Goal: Transaction & Acquisition: Purchase product/service

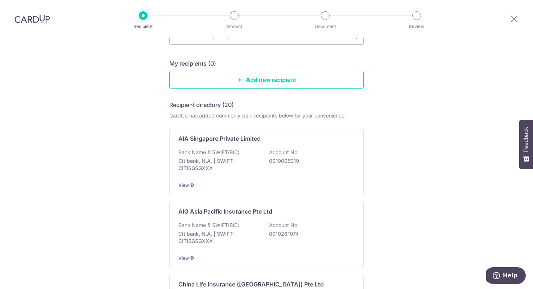
scroll to position [65, 0]
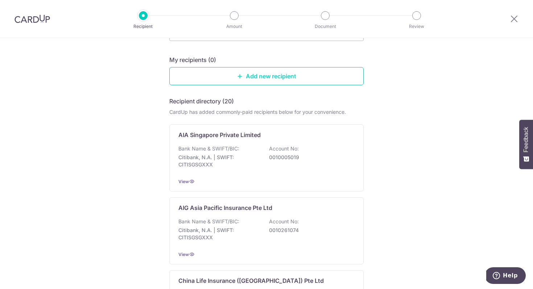
click at [310, 71] on link "Add new recipient" at bounding box center [266, 76] width 194 height 18
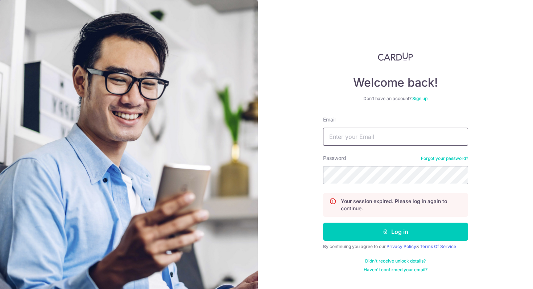
type input "w.shihuiz@gmail.com"
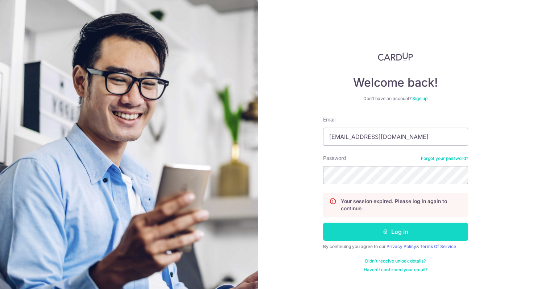
click at [393, 230] on button "Log in" at bounding box center [395, 232] width 145 height 18
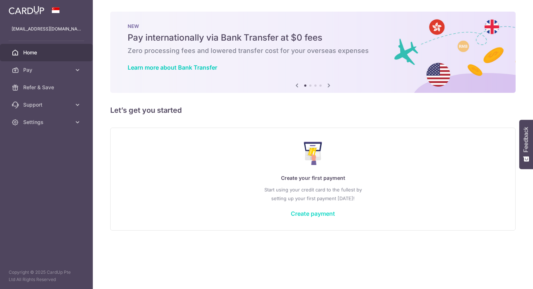
click at [328, 215] on link "Create payment" at bounding box center [313, 213] width 44 height 7
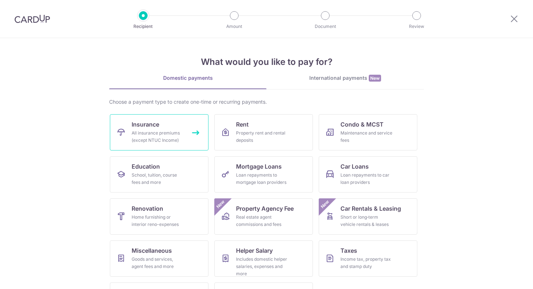
click at [148, 137] on div "All insurance premiums (except NTUC Income)" at bounding box center [158, 136] width 52 height 14
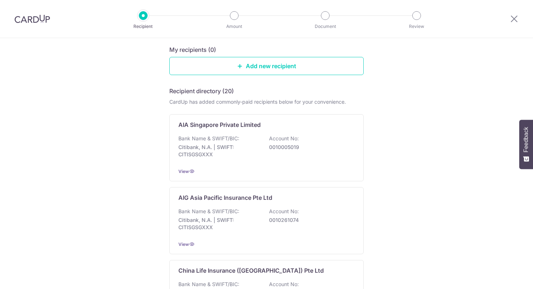
scroll to position [74, 0]
click at [231, 68] on link "Add new recipient" at bounding box center [266, 67] width 194 height 18
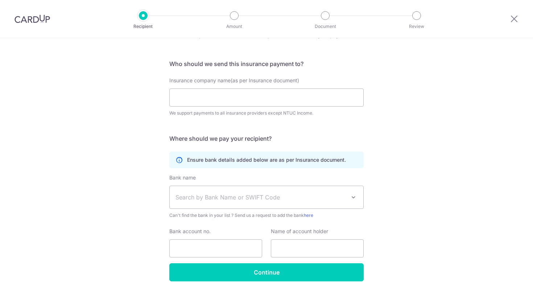
scroll to position [66, 0]
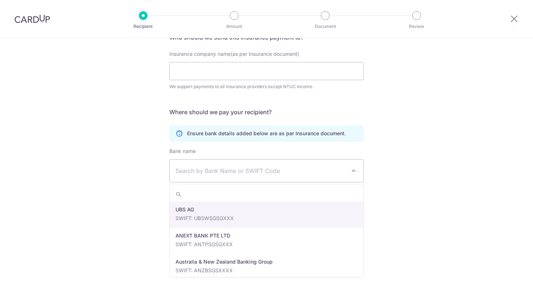
click at [342, 168] on span "Search by Bank Name or SWIFT Code" at bounding box center [260, 170] width 170 height 9
click at [380, 195] on div "Who would you like to pay? Your recipient does not need a CardUp account to rec…" at bounding box center [266, 130] width 533 height 317
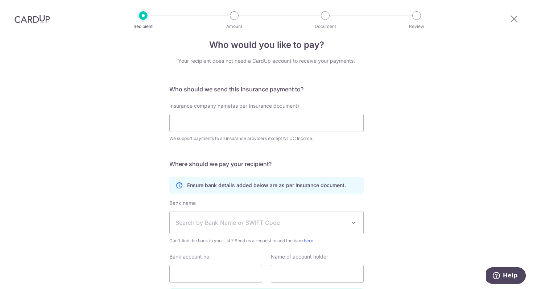
scroll to position [0, 0]
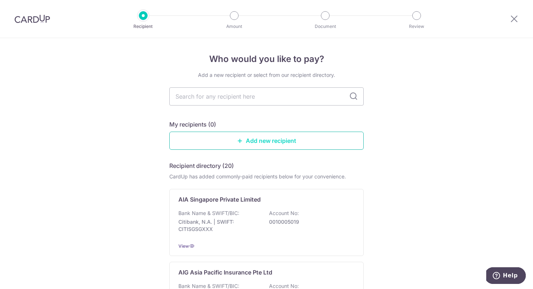
click at [278, 140] on link "Add new recipient" at bounding box center [266, 141] width 194 height 18
click at [263, 100] on input "text" at bounding box center [266, 96] width 194 height 18
click at [272, 143] on link "Add new recipient" at bounding box center [266, 141] width 194 height 18
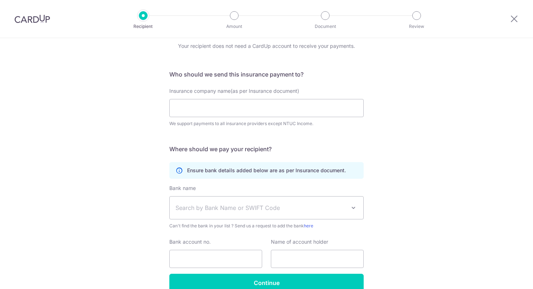
scroll to position [40, 0]
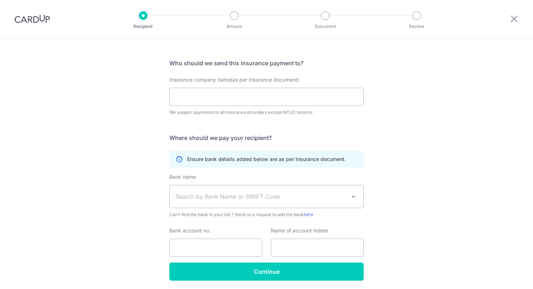
click at [287, 106] on div "Insurance company name(as per Insurance document) We support payments to all in…" at bounding box center [266, 96] width 194 height 40
click at [288, 96] on input "Insurance company name(as per Insurance document)" at bounding box center [266, 97] width 194 height 18
click at [303, 122] on div "Insurance company name(as per Insurance document) We support payments to all in…" at bounding box center [266, 100] width 203 height 49
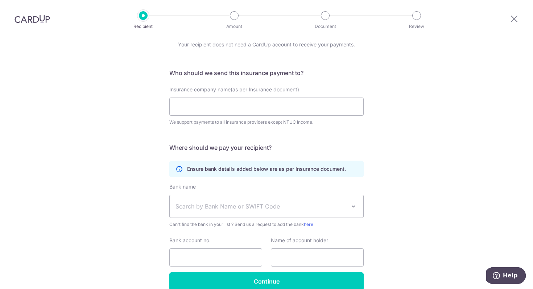
scroll to position [29, 0]
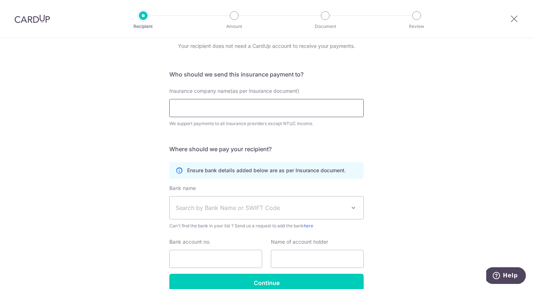
click at [309, 108] on input "Insurance company name(as per Insurance document)" at bounding box center [266, 108] width 194 height 18
click at [331, 123] on div "We support payments to all insurance providers except NTUC Income." at bounding box center [266, 123] width 194 height 7
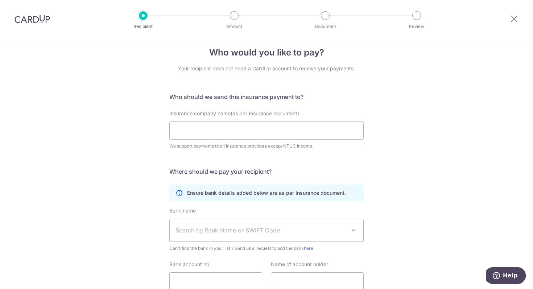
scroll to position [0, 0]
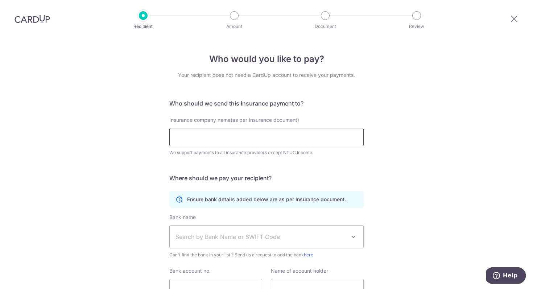
click at [264, 142] on input "Insurance company name(as per Insurance document)" at bounding box center [266, 137] width 194 height 18
paste input "The Great Eastern Life Assurance Co Ltd"
click at [277, 136] on input "The Great Eastern Life Assurance Co Ltd" at bounding box center [266, 137] width 194 height 18
click at [326, 140] on input "The Great Eastern Life Assurance Company Ltd" at bounding box center [266, 137] width 194 height 18
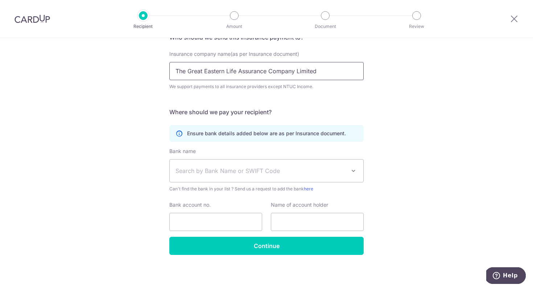
type input "The Great Eastern Life Assurance Company Limited"
click at [298, 172] on span "Search by Bank Name or SWIFT Code" at bounding box center [260, 170] width 170 height 9
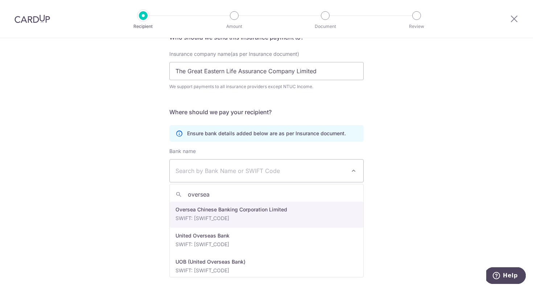
type input "oversea"
select select "12"
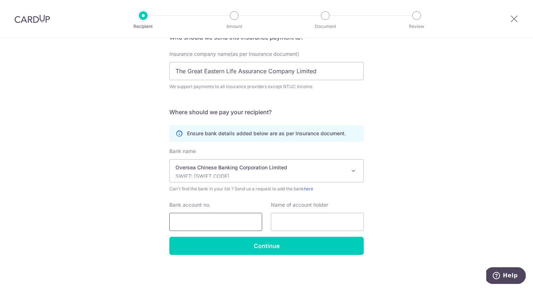
click at [223, 224] on input "Bank account no." at bounding box center [215, 222] width 93 height 18
type input "501219000001"
click at [284, 221] on input "text" at bounding box center [317, 222] width 93 height 18
type input "Great Eastern Life"
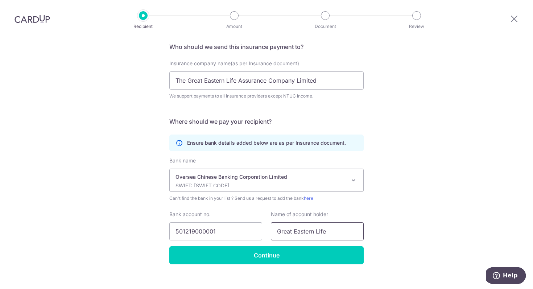
scroll to position [55, 0]
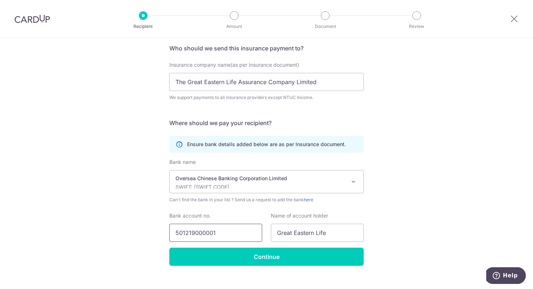
click at [203, 233] on input "501219000001" at bounding box center [215, 233] width 93 height 18
click at [205, 233] on input "501219000001" at bounding box center [215, 233] width 93 height 18
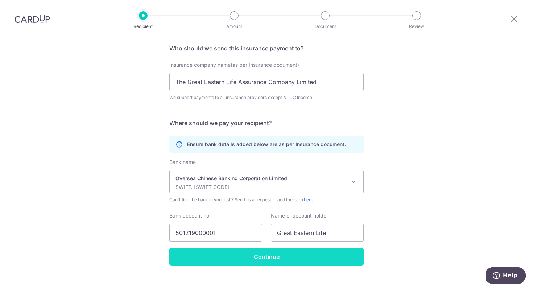
click at [247, 262] on input "Continue" at bounding box center [266, 257] width 194 height 18
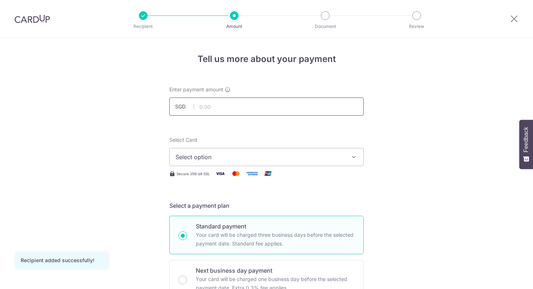
click at [255, 104] on input "text" at bounding box center [266, 106] width 194 height 18
type input "1,500.00"
click at [251, 154] on span "Select option" at bounding box center [259, 157] width 169 height 9
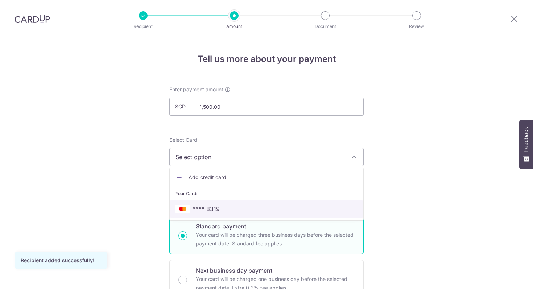
click at [245, 207] on span "**** 8319" at bounding box center [266, 208] width 182 height 9
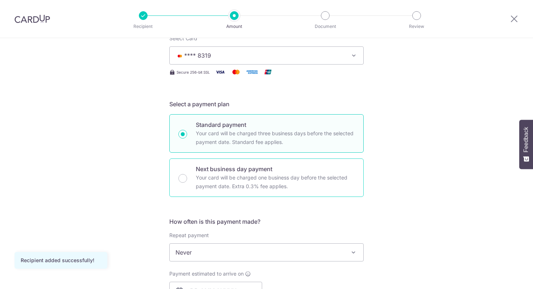
scroll to position [102, 0]
click at [244, 177] on p "Your card will be charged one business day before the selected payment date. Ex…" at bounding box center [275, 181] width 159 height 17
click at [187, 177] on input "Next business day payment Your card will be charged one business day before the…" at bounding box center [182, 178] width 9 height 9
radio input "false"
radio input "true"
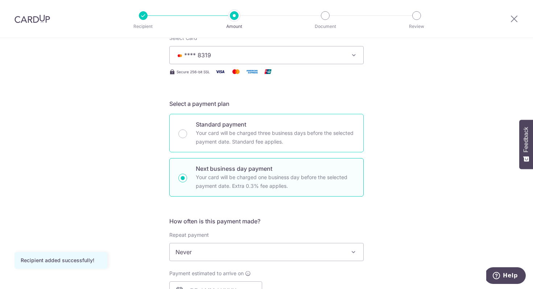
click at [245, 148] on div "Standard payment Your card will be charged three business days before the selec…" at bounding box center [266, 133] width 194 height 38
radio input "true"
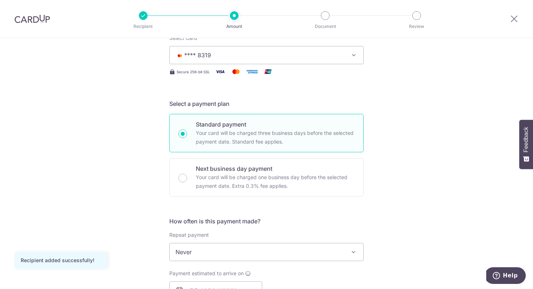
scroll to position [176, 0]
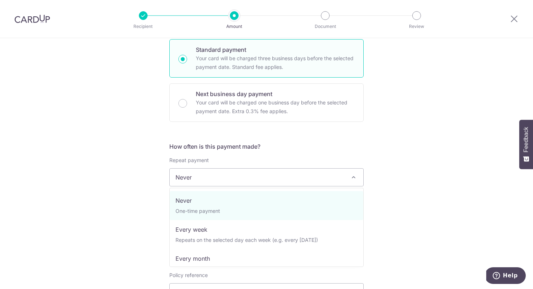
click at [244, 182] on span "Never" at bounding box center [267, 177] width 194 height 17
select select "3"
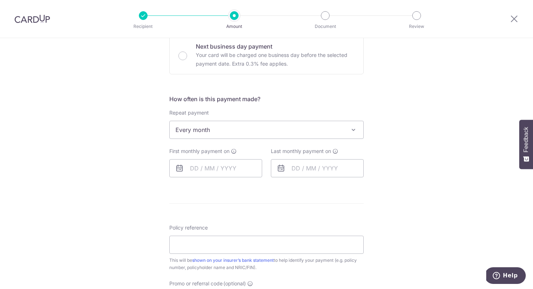
scroll to position [240, 0]
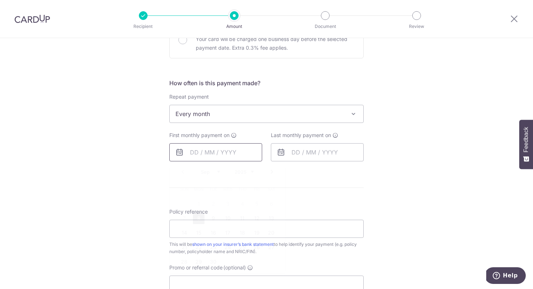
click at [215, 154] on input "text" at bounding box center [215, 152] width 93 height 18
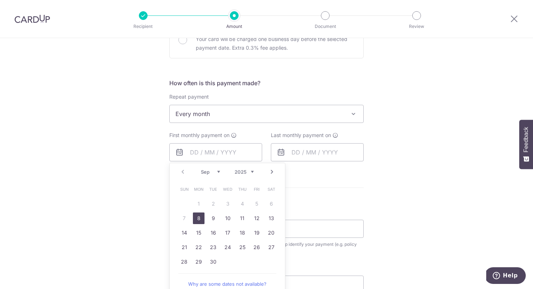
click at [198, 220] on link "8" at bounding box center [199, 218] width 12 height 12
type input "08/09/2025"
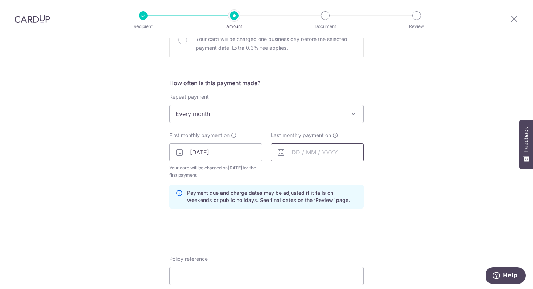
click at [307, 155] on input "text" at bounding box center [317, 152] width 93 height 18
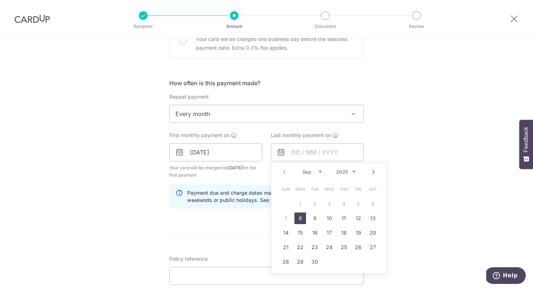
click at [353, 172] on select "2025 2026 2027 2028 2029 2030 2031 2032 2033 2034 2035" at bounding box center [345, 172] width 19 height 6
click at [373, 220] on link "8" at bounding box center [373, 218] width 12 height 12
type input "[DATE]"
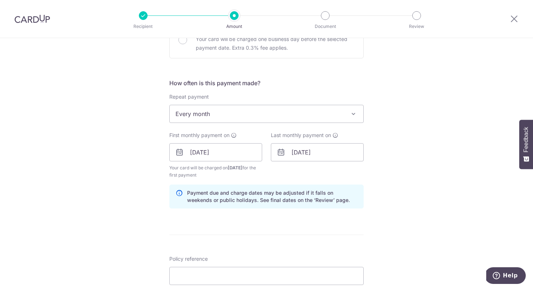
click at [379, 224] on div "Tell us more about your payment Enter payment amount SGD 1,500.00 1500.00 Recip…" at bounding box center [266, 158] width 533 height 720
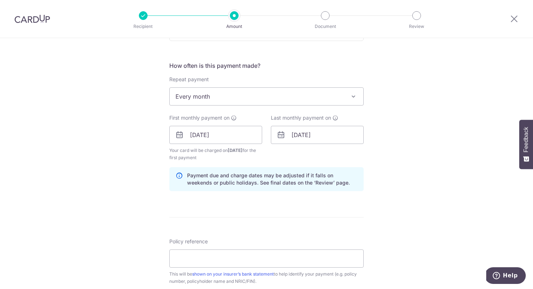
scroll to position [295, 0]
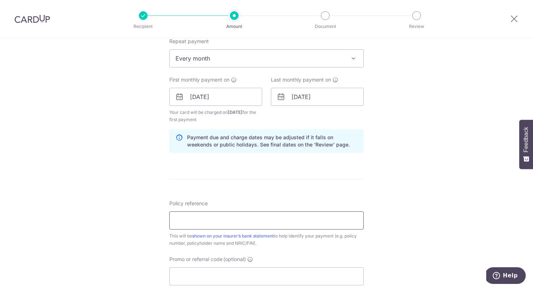
click at [327, 221] on input "Policy reference" at bounding box center [266, 220] width 194 height 18
paste input "0251432781"
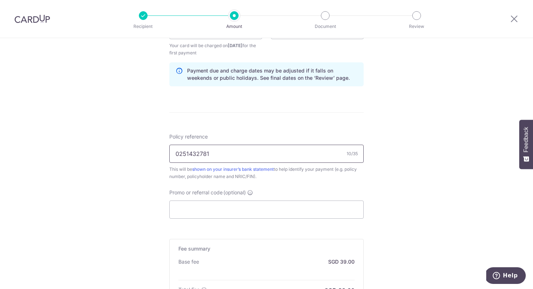
scroll to position [363, 0]
type input "0251432781"
click at [266, 211] on input "Promo or referral code (optional)" at bounding box center [266, 209] width 194 height 18
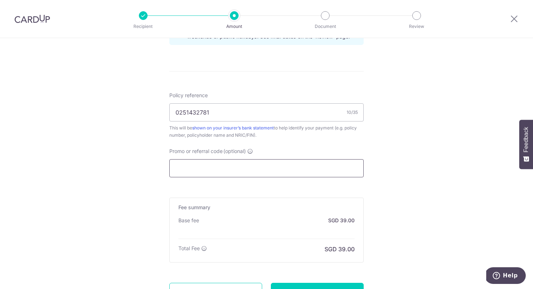
scroll to position [462, 0]
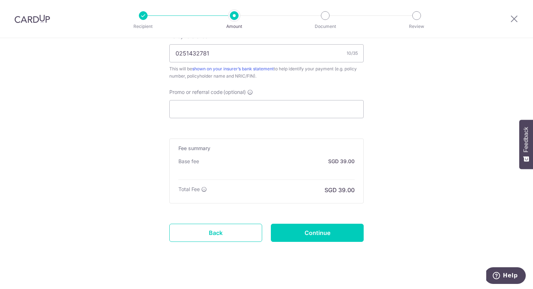
click at [309, 236] on input "Continue" at bounding box center [317, 233] width 93 height 18
type input "Create Schedule"
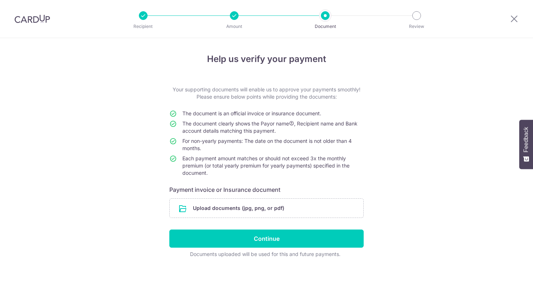
scroll to position [3, 0]
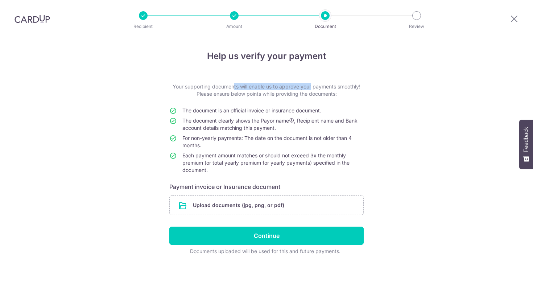
drag, startPoint x: 208, startPoint y: 84, endPoint x: 289, endPoint y: 88, distance: 81.6
click at [289, 88] on p "Your supporting documents will enable us to approve your payments smoothly! Ple…" at bounding box center [266, 90] width 194 height 14
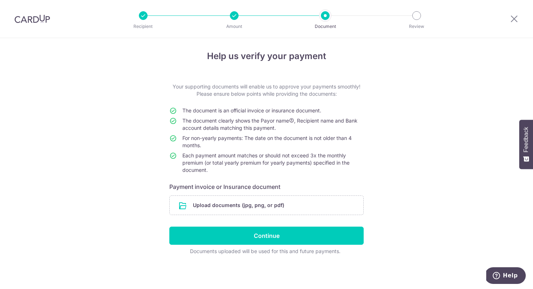
click at [268, 109] on span "The document is an official invoice or insurance document." at bounding box center [251, 110] width 139 height 6
click at [289, 205] on input "file" at bounding box center [267, 205] width 194 height 19
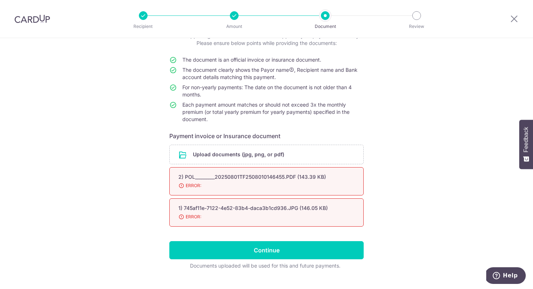
scroll to position [56, 0]
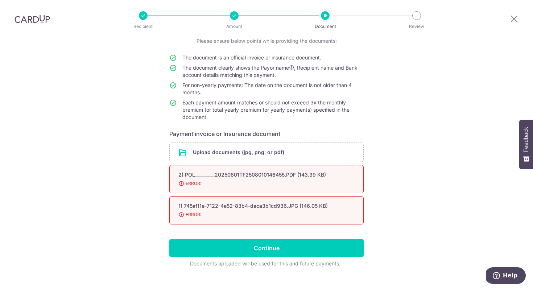
click at [194, 211] on span "ERROR:" at bounding box center [257, 214] width 159 height 7
click at [194, 218] on span "ERROR:" at bounding box center [257, 214] width 159 height 7
click at [194, 212] on span "ERROR:" at bounding box center [257, 214] width 159 height 7
click at [194, 152] on input "file" at bounding box center [267, 152] width 194 height 19
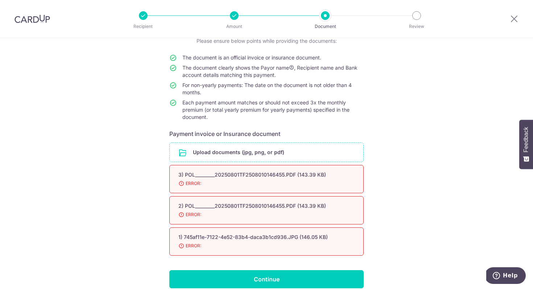
scroll to position [99, 0]
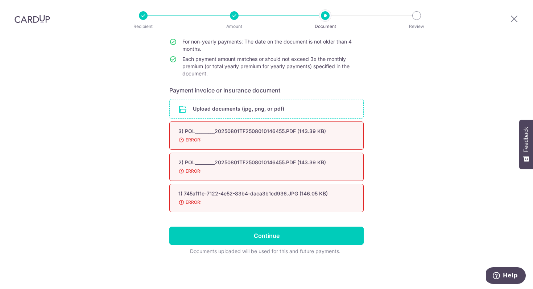
click at [182, 202] on span "ERROR:" at bounding box center [257, 202] width 159 height 7
click at [200, 159] on div "2) POL_________20250801TF2508010146455.PDF (143.39 KB)" at bounding box center [257, 162] width 159 height 7
click at [220, 110] on input "file" at bounding box center [267, 108] width 194 height 19
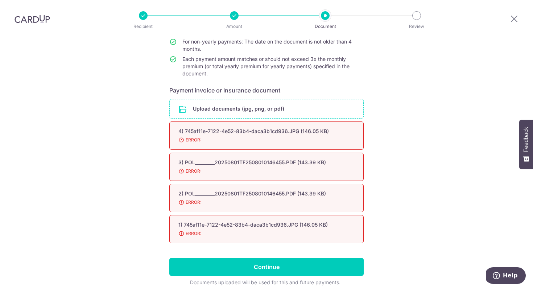
click at [194, 140] on span "ERROR:" at bounding box center [257, 139] width 159 height 7
click at [210, 173] on span "ERROR:" at bounding box center [257, 170] width 159 height 7
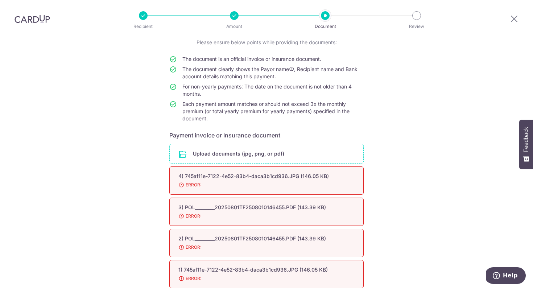
scroll to position [8, 0]
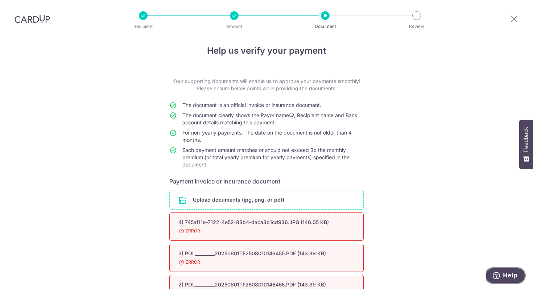
click at [503, 276] on span "Help" at bounding box center [498, 275] width 10 height 7
click at [337, 157] on span "Each payment amount matches or should not exceed 3x the monthly premium (or tot…" at bounding box center [265, 157] width 167 height 21
click at [294, 135] on span "For non-yearly payments: The date on the document is not older than 4 months." at bounding box center [266, 135] width 169 height 13
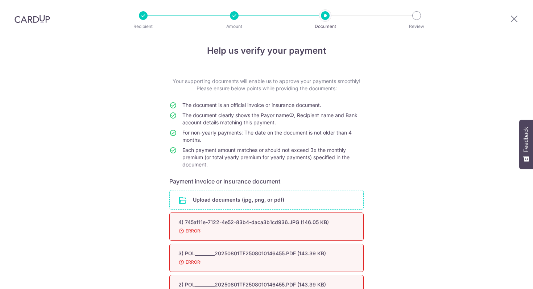
click at [304, 136] on td "For non-yearly payments: The date on the document is not older than 4 months." at bounding box center [272, 137] width 181 height 17
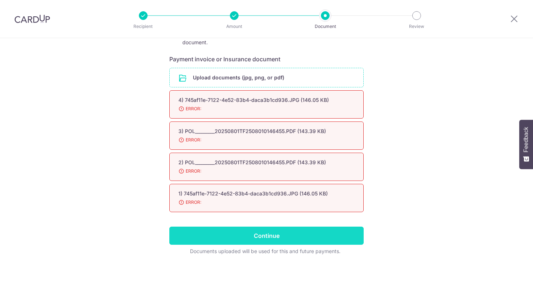
click at [279, 240] on input "Continue" at bounding box center [266, 235] width 194 height 18
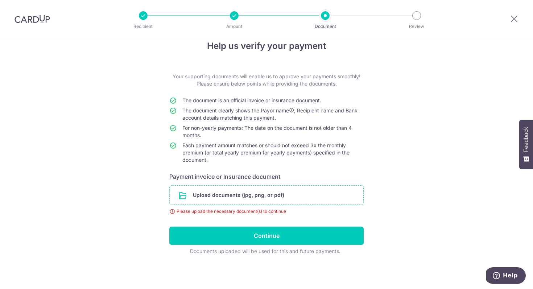
click at [248, 196] on input "file" at bounding box center [267, 195] width 194 height 19
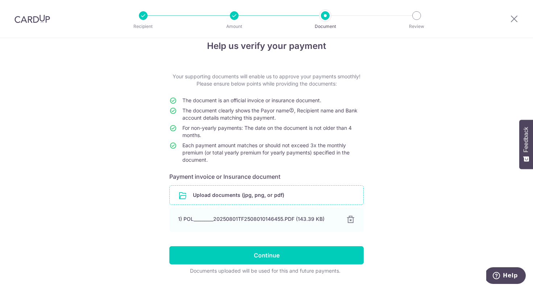
click at [225, 195] on input "file" at bounding box center [267, 195] width 194 height 19
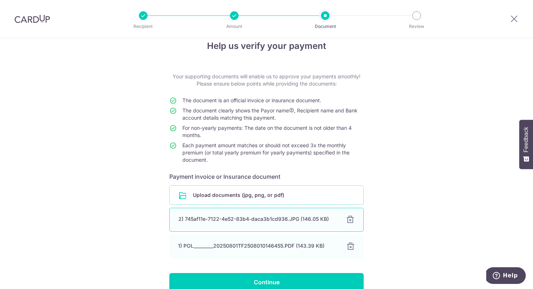
click at [259, 223] on div "2) 745af11e-7122-4e52-83b4-daca3b1cd936.JPG (146.05 KB) 100%" at bounding box center [266, 220] width 194 height 24
click at [349, 220] on div at bounding box center [350, 219] width 9 height 9
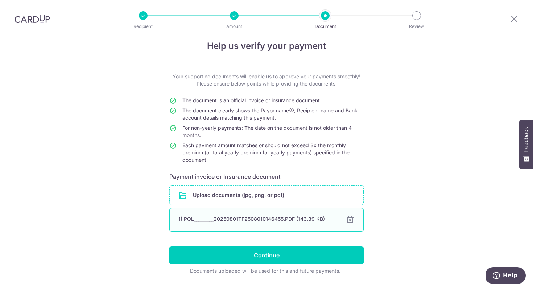
click at [349, 217] on div at bounding box center [350, 219] width 9 height 9
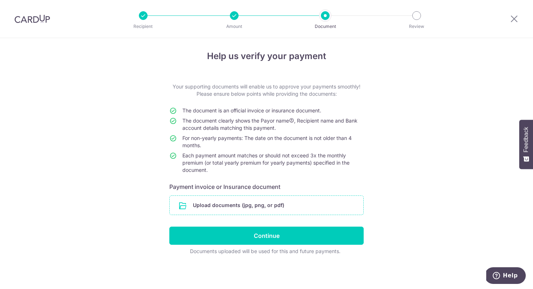
scroll to position [3, 0]
drag, startPoint x: 411, startPoint y: 241, endPoint x: 396, endPoint y: 239, distance: 15.0
click at [396, 239] on div "Help us verify your payment Your supporting documents will enable us to approve…" at bounding box center [266, 162] width 533 height 254
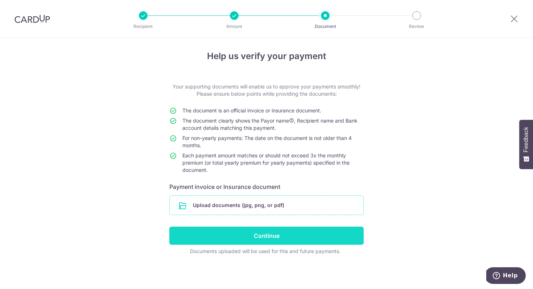
click at [321, 238] on input "Continue" at bounding box center [266, 235] width 194 height 18
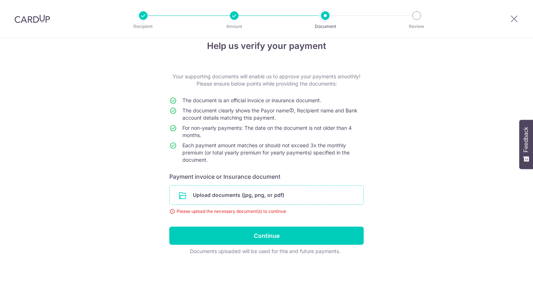
click at [303, 194] on input "file" at bounding box center [267, 195] width 194 height 19
click at [203, 195] on input "file" at bounding box center [267, 195] width 194 height 19
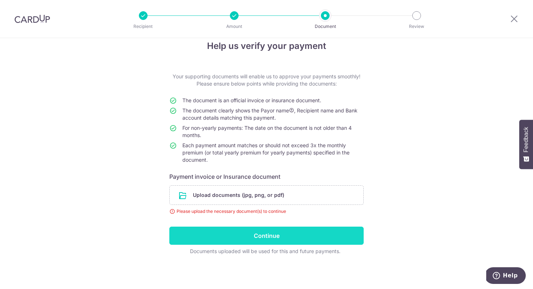
click at [256, 240] on input "Continue" at bounding box center [266, 235] width 194 height 18
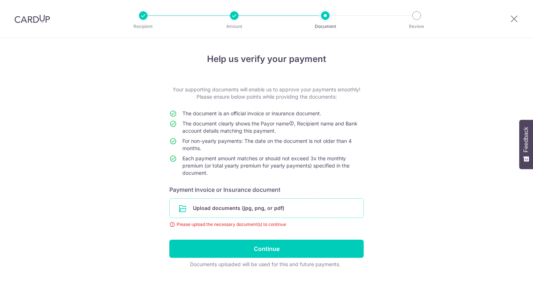
scroll to position [13, 0]
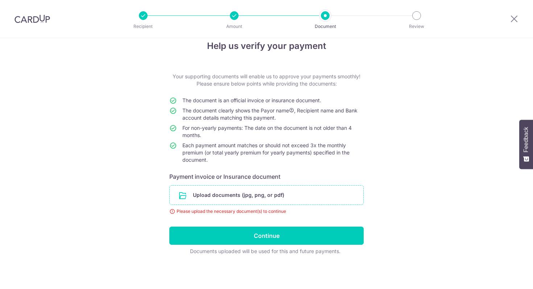
click at [235, 192] on input "file" at bounding box center [267, 195] width 194 height 19
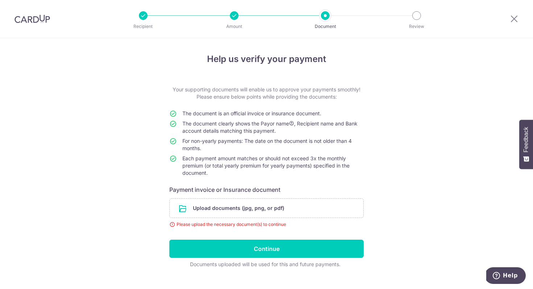
scroll to position [0, 0]
click at [243, 202] on input "file" at bounding box center [267, 207] width 194 height 19
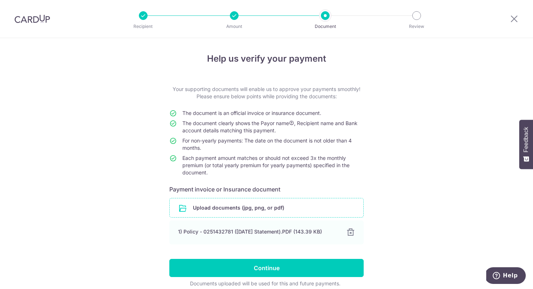
click at [223, 204] on input "file" at bounding box center [267, 207] width 194 height 19
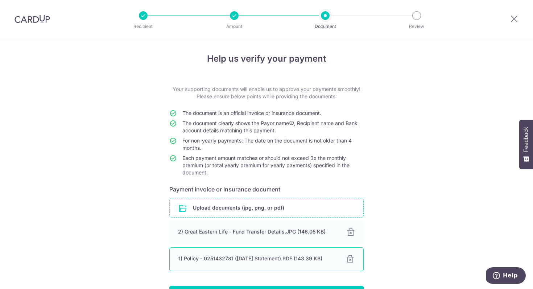
scroll to position [59, 0]
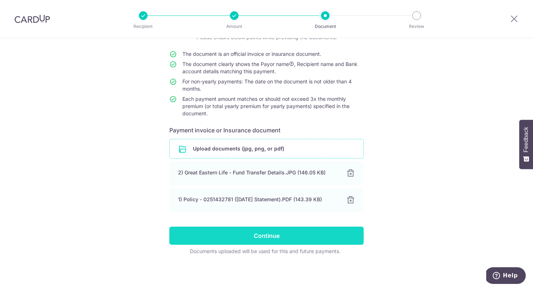
click at [253, 237] on input "Continue" at bounding box center [266, 235] width 194 height 18
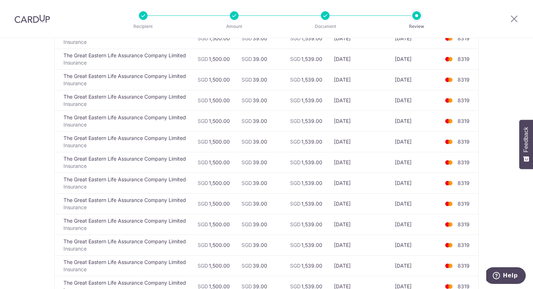
scroll to position [2463, 0]
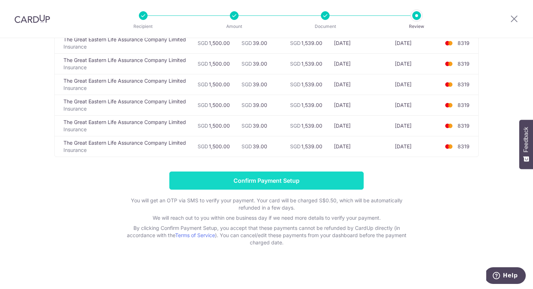
click at [323, 181] on input "Confirm Payment Setup" at bounding box center [266, 180] width 194 height 18
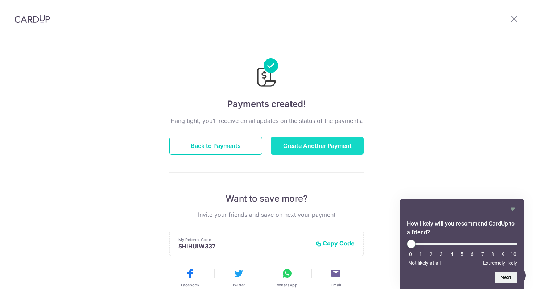
click at [308, 140] on button "Create Another Payment" at bounding box center [317, 146] width 93 height 18
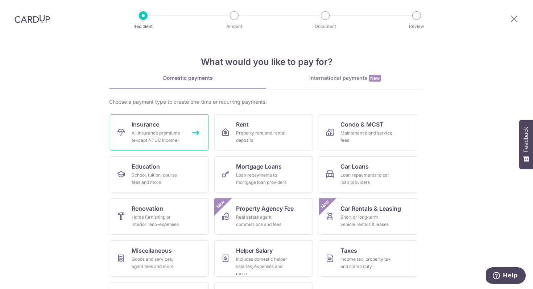
click at [154, 131] on div "All insurance premiums (except NTUC Income)" at bounding box center [158, 136] width 52 height 14
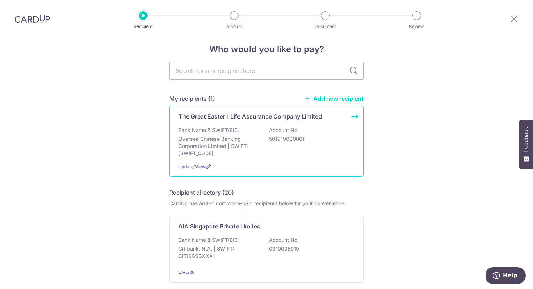
scroll to position [21, 0]
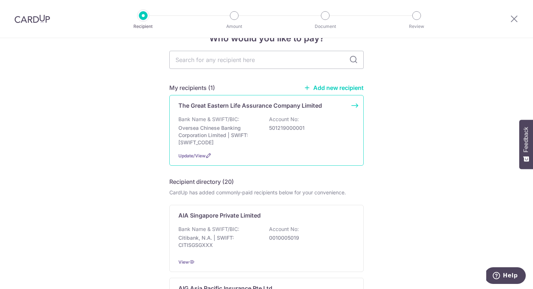
click at [304, 139] on div "Bank Name & SWIFT/BIC: Oversea Chinese Banking Corporation Limited | SWIFT: OCB…" at bounding box center [266, 131] width 176 height 30
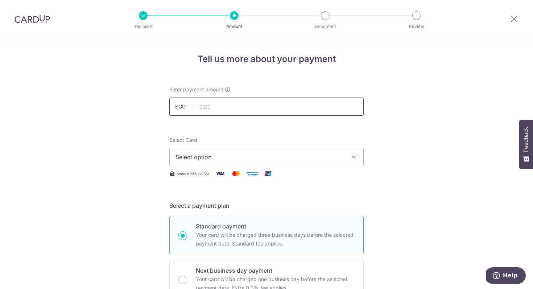
click at [296, 108] on input "text" at bounding box center [266, 106] width 194 height 18
type input "29.65"
click at [274, 162] on button "Select option" at bounding box center [266, 157] width 194 height 18
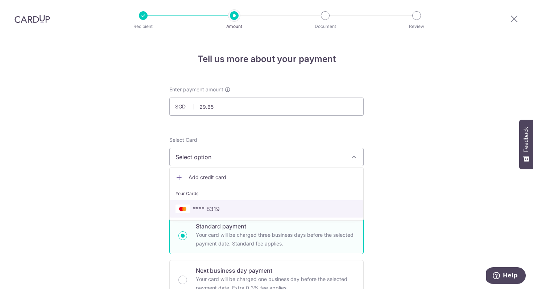
click at [262, 206] on span "**** 8319" at bounding box center [266, 208] width 182 height 9
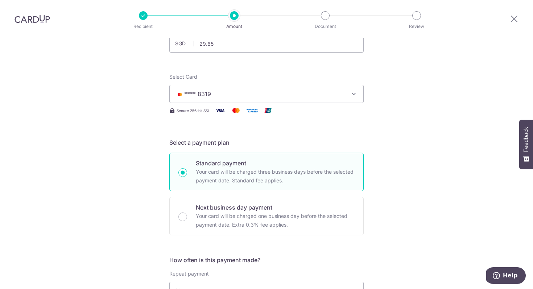
scroll to position [203, 0]
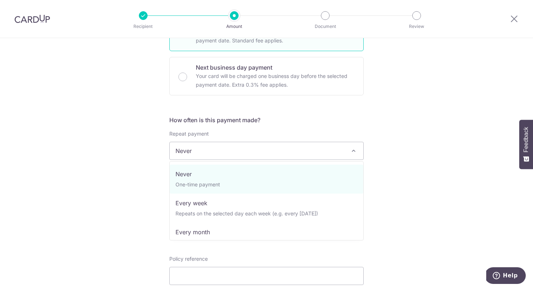
click at [238, 156] on span "Never" at bounding box center [267, 150] width 194 height 17
select select "3"
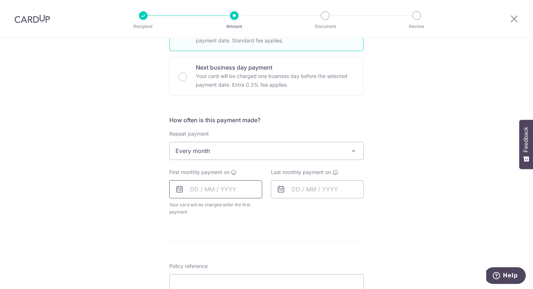
click at [218, 190] on input "text" at bounding box center [215, 189] width 93 height 18
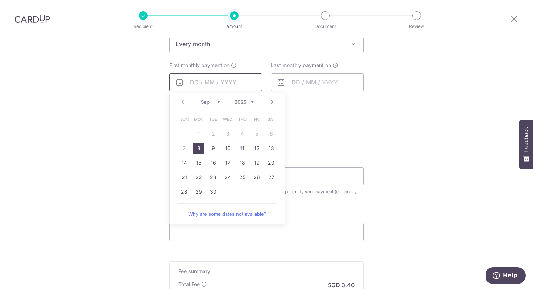
scroll to position [312, 0]
click at [200, 162] on link "15" at bounding box center [199, 161] width 12 height 12
type input "15/09/2025"
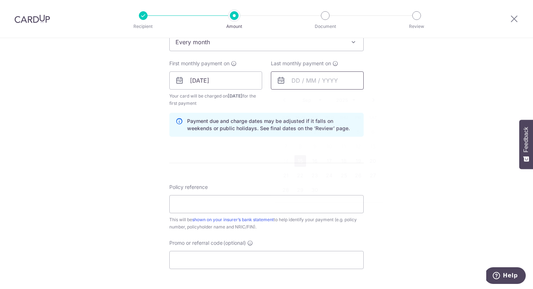
click at [306, 79] on input "text" at bounding box center [317, 80] width 93 height 18
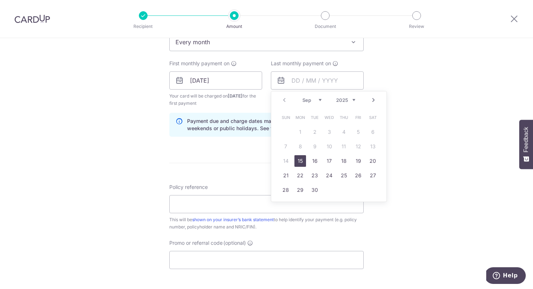
click at [357, 101] on div "Prev Next Sep Oct Nov Dec 2025 2026 2027 2028 2029 2030 2031 2032 2033 2034 2035" at bounding box center [328, 99] width 115 height 17
click at [352, 101] on select "2025 2026 2027 2028 2029 2030 2031 2032 2033 2034 2035" at bounding box center [345, 100] width 19 height 6
click at [368, 160] on link "15" at bounding box center [373, 161] width 12 height 12
type input "15/09/2035"
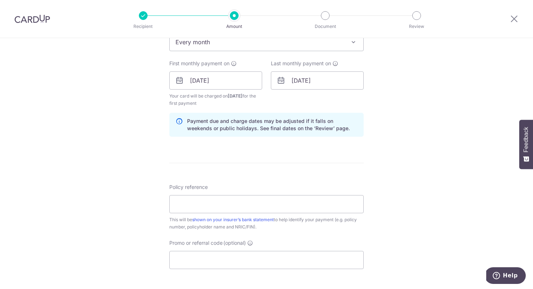
click at [345, 167] on form "Enter payment amount SGD 29.65 29.65 Select Card **** 8319 Add credit card Your…" at bounding box center [266, 94] width 194 height 640
click at [333, 84] on input "15/09/2035" at bounding box center [317, 80] width 93 height 18
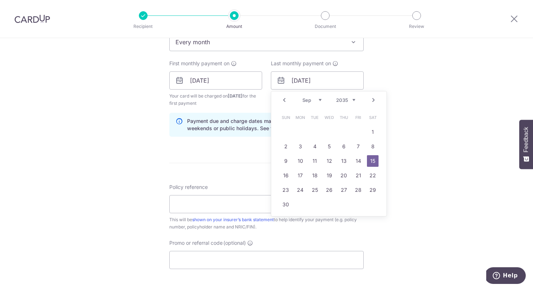
click at [346, 99] on select "2025 2026 2027 2028 2029 2030 2031 2032 2033 2034 2035" at bounding box center [345, 100] width 19 height 6
click at [353, 97] on select "2025 2026 2027 2028 2029 2030 2031 2032 2033 2034 2035" at bounding box center [345, 100] width 19 height 6
click at [370, 162] on link "15" at bounding box center [373, 161] width 12 height 12
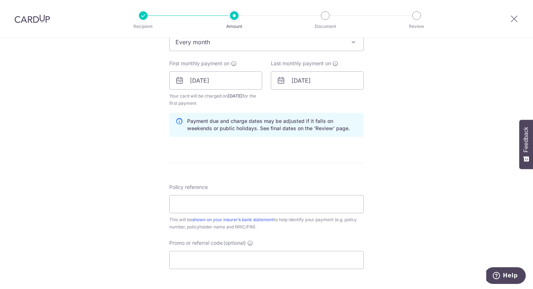
click at [361, 167] on form "Enter payment amount SGD 29.65 29.65 Select Card **** 8319 Add credit card Your…" at bounding box center [266, 94] width 194 height 640
click at [331, 202] on input "Policy reference" at bounding box center [266, 204] width 194 height 18
paste input "0241306478"
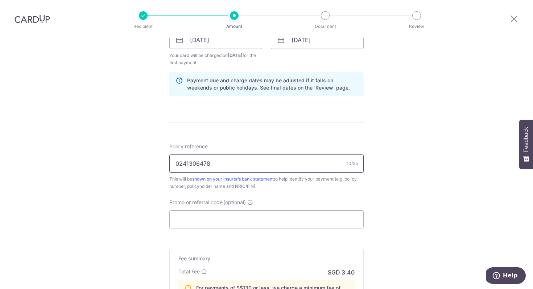
scroll to position [353, 0]
type input "0241306478"
click at [316, 224] on input "Promo or referral code (optional)" at bounding box center [266, 218] width 194 height 18
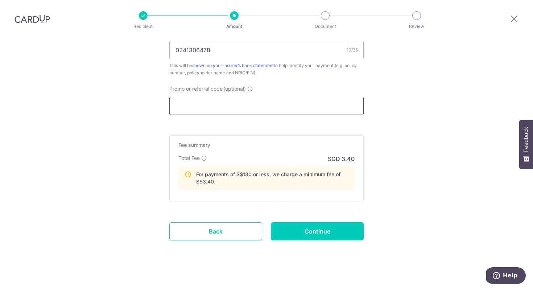
scroll to position [467, 0]
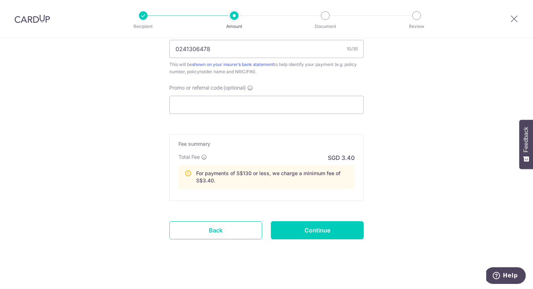
click at [257, 174] on p "For payments of S$130 or less, we charge a minimum fee of S$3.40." at bounding box center [272, 177] width 152 height 14
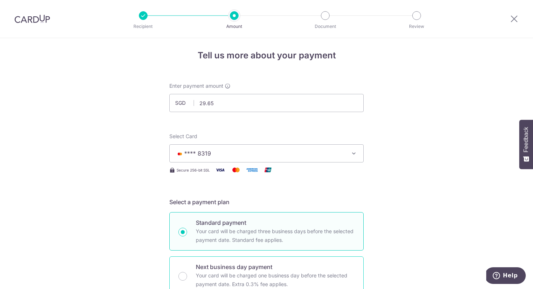
scroll to position [0, 0]
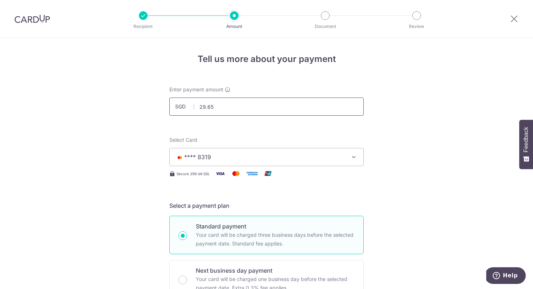
click at [250, 105] on input "29.65" at bounding box center [266, 106] width 194 height 18
type input "136.70"
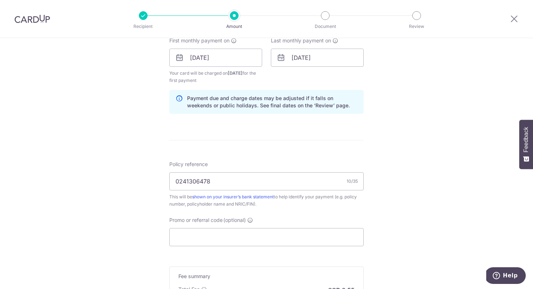
scroll to position [354, 0]
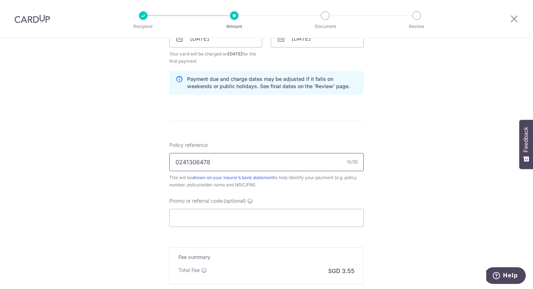
click at [248, 168] on input "0241306478" at bounding box center [266, 162] width 194 height 18
paste input "148205"
type input "0214820578"
click at [240, 127] on form "Enter payment amount SGD 136.70 136.70 Select Card **** 8319 Add credit card Yo…" at bounding box center [266, 37] width 194 height 611
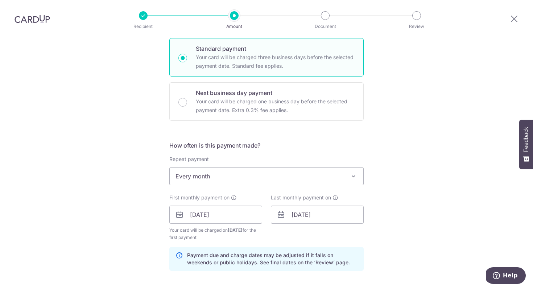
scroll to position [192, 0]
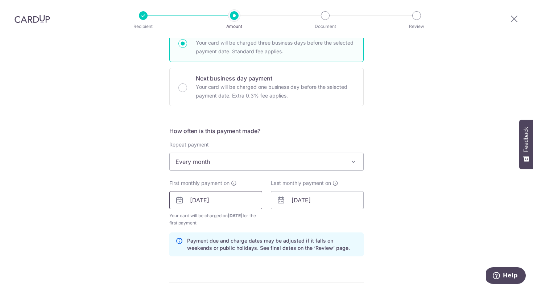
click at [226, 203] on input "15/09/2025" at bounding box center [215, 200] width 93 height 18
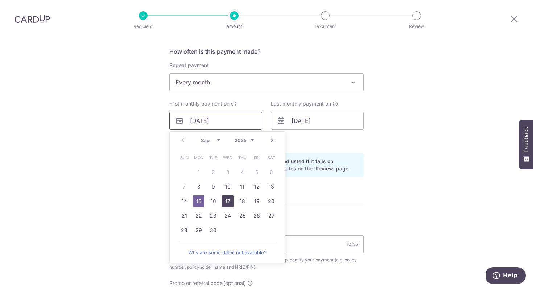
scroll to position [273, 0]
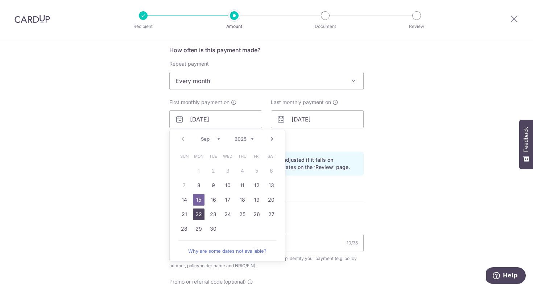
click at [195, 214] on link "22" at bounding box center [199, 214] width 12 height 12
click at [323, 204] on form "Enter payment amount SGD 136.70 136.70 Select Card **** 8319 Add credit card Yo…" at bounding box center [266, 118] width 194 height 611
type input "[DATE]"
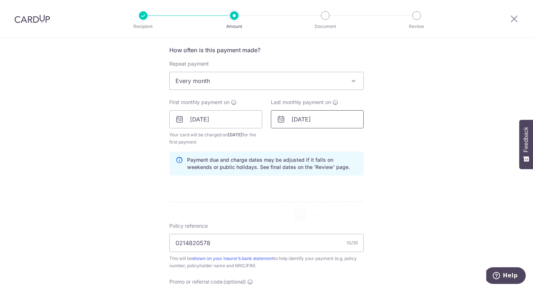
click at [312, 121] on input "17/09/2035" at bounding box center [317, 119] width 93 height 18
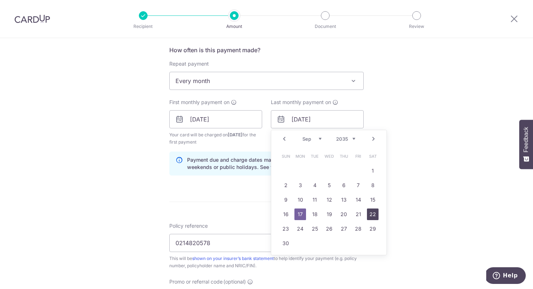
click at [374, 217] on link "22" at bounding box center [373, 214] width 12 height 12
type input "22/09/2035"
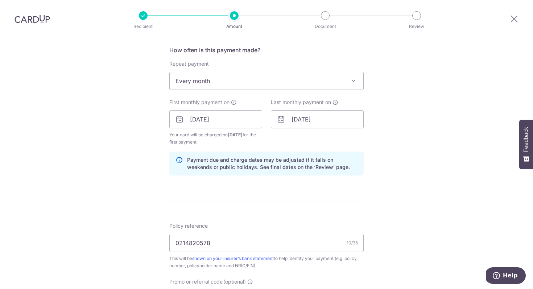
click at [374, 217] on div "Tell us more about your payment Enter payment amount SGD 136.70 136.70 Select C…" at bounding box center [266, 111] width 533 height 693
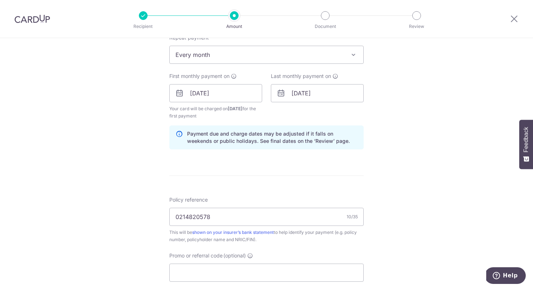
scroll to position [442, 0]
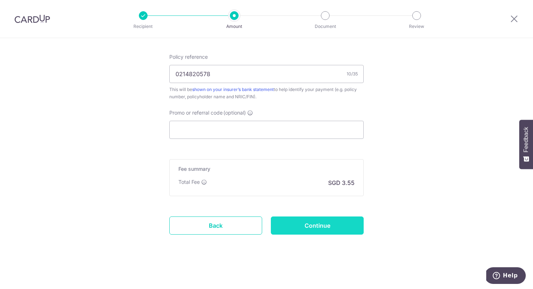
click at [314, 232] on input "Continue" at bounding box center [317, 225] width 93 height 18
type input "Create Schedule"
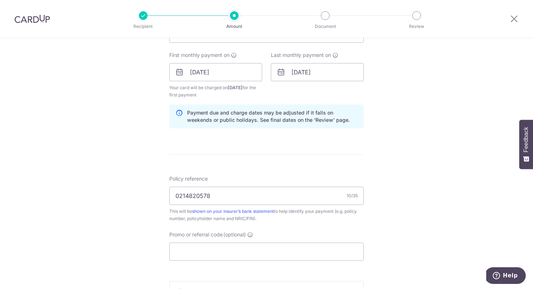
scroll to position [321, 0]
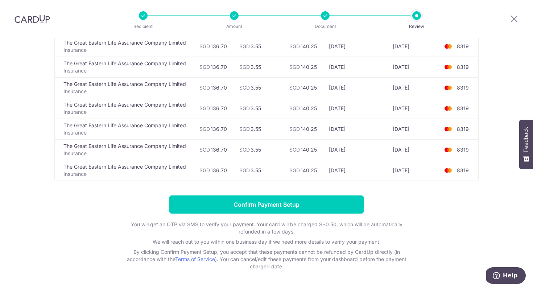
scroll to position [2455, 0]
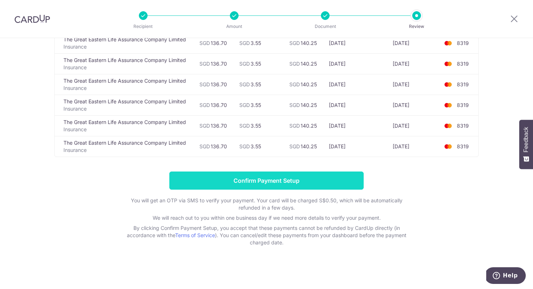
click at [322, 179] on input "Confirm Payment Setup" at bounding box center [266, 180] width 194 height 18
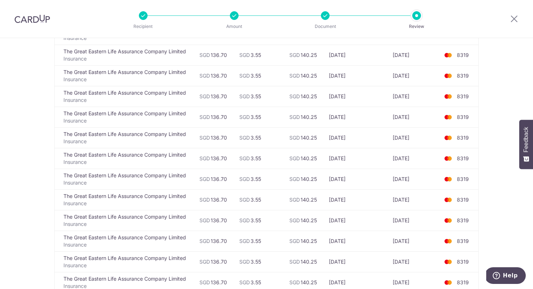
scroll to position [1676, 0]
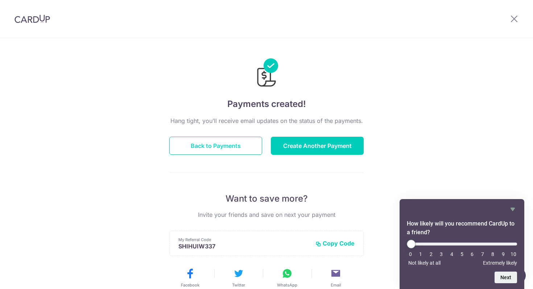
click at [248, 146] on button "Back to Payments" at bounding box center [215, 146] width 93 height 18
